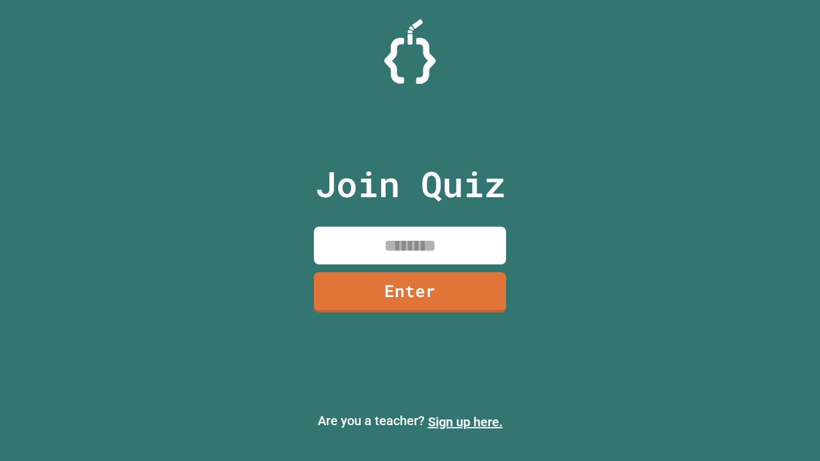
click at [465, 422] on link "Sign up here." at bounding box center [465, 422] width 75 height 15
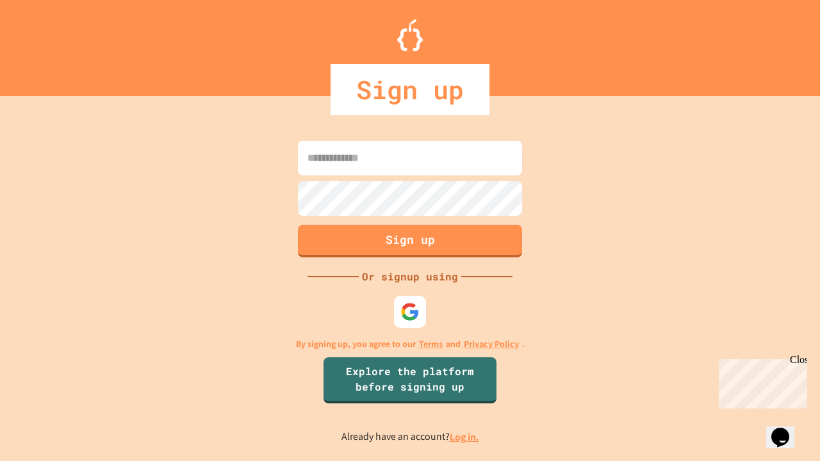
click at [465, 437] on link "Log in." at bounding box center [464, 437] width 29 height 13
